Goal: Transaction & Acquisition: Obtain resource

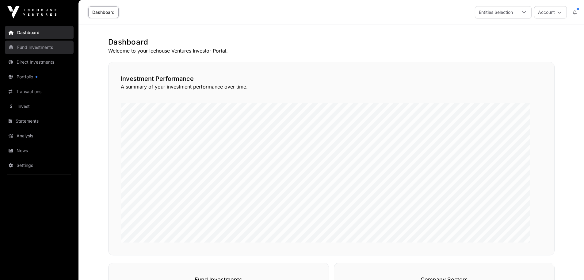
click at [44, 54] on link "Fund Investments" at bounding box center [39, 46] width 69 height 13
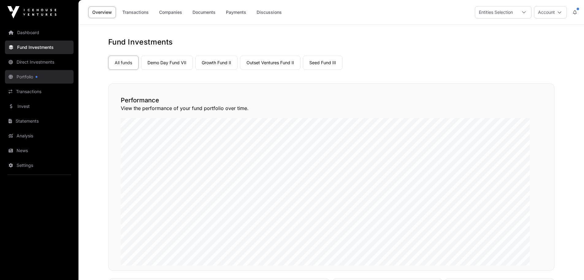
click at [43, 83] on link "Portfolio" at bounding box center [39, 76] width 69 height 13
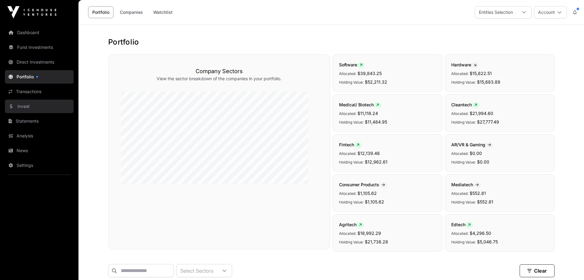
click at [27, 113] on link "Invest" at bounding box center [39, 105] width 69 height 13
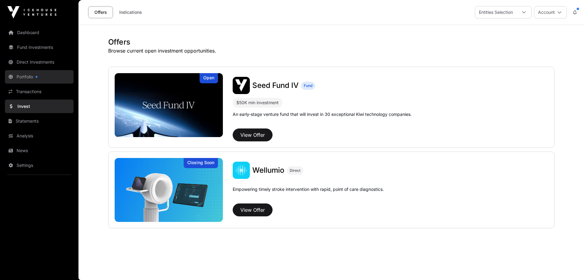
click at [42, 83] on link "Portfolio" at bounding box center [39, 76] width 69 height 13
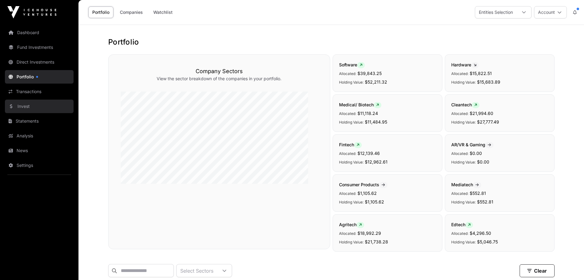
click at [40, 113] on link "Invest" at bounding box center [39, 105] width 69 height 13
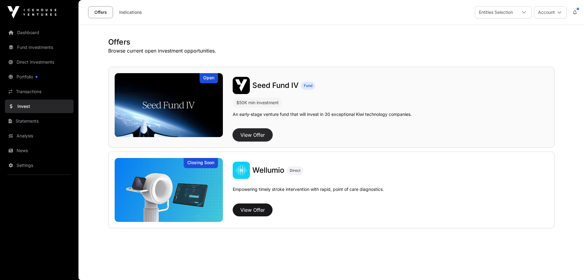
click at [273, 141] on button "View Offer" at bounding box center [253, 134] width 40 height 13
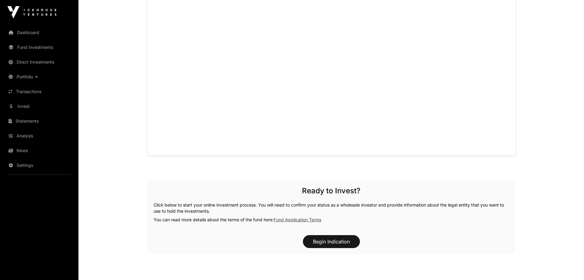
scroll to position [546, 0]
